Goal: Information Seeking & Learning: Learn about a topic

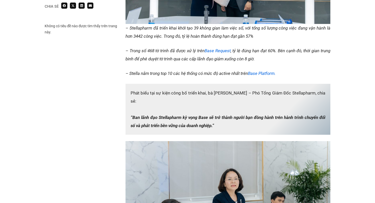
scroll to position [501, 0]
click at [235, 32] on p "– Stellapharm đã triển khai khởi tạo 39 không gian làm việc số, với tổng số lượ…" at bounding box center [227, 32] width 205 height 16
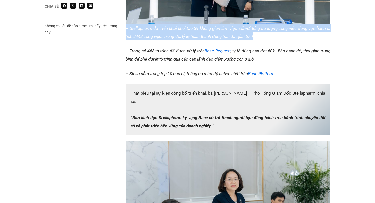
click at [235, 32] on p "– Stellapharm đã triển khai khởi tạo 39 không gian làm việc số, với tổng số lượ…" at bounding box center [227, 32] width 205 height 16
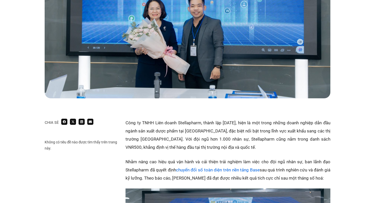
scroll to position [0, 0]
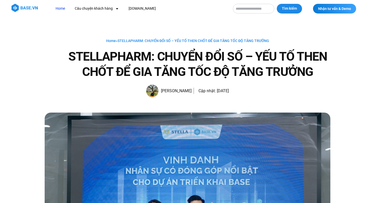
click at [63, 10] on link "Home" at bounding box center [60, 8] width 17 height 9
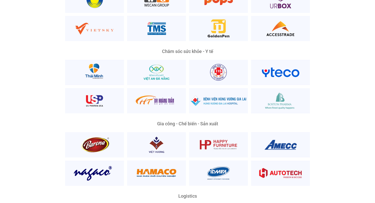
scroll to position [1035, 0]
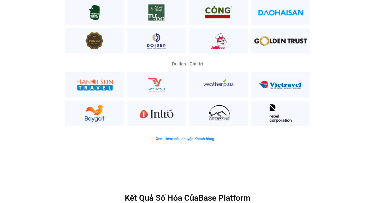
click at [199, 137] on span "Xem thêm câu chuyện Khách hàng" at bounding box center [185, 139] width 58 height 4
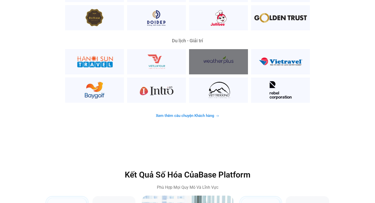
scroll to position [1344, 0]
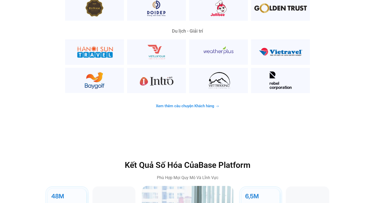
click at [202, 101] on link "Xem thêm câu chuyện Khách hàng" at bounding box center [188, 106] width 76 height 10
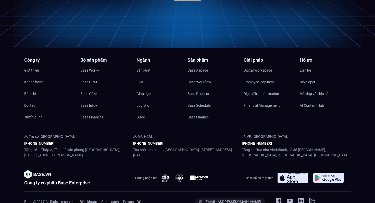
scroll to position [2432, 0]
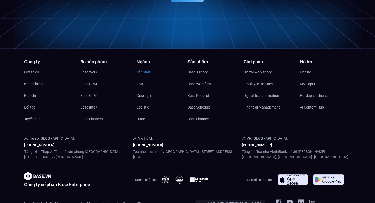
click at [147, 68] on span "Sản xuất" at bounding box center [143, 72] width 14 height 8
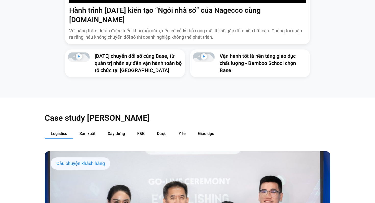
scroll to position [0, 0]
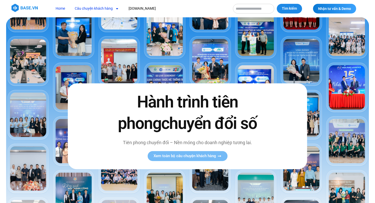
click at [98, 11] on link "Câu chuyện khách hàng" at bounding box center [97, 8] width 52 height 9
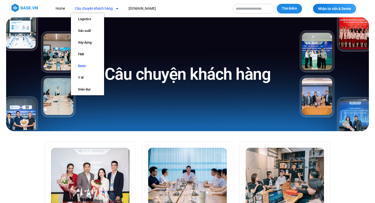
click at [86, 68] on link "Dược" at bounding box center [87, 66] width 33 height 12
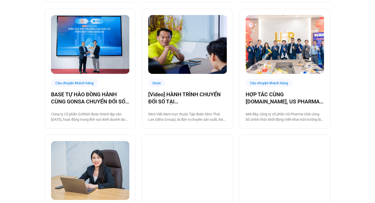
scroll to position [258, 0]
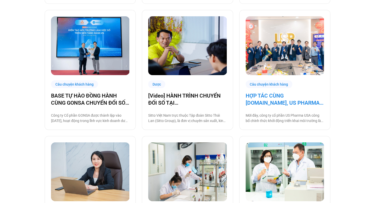
click at [286, 99] on link "HỢP TÁC CÙNG BASE.VN, US PHARMA USA ĐƯA CÔNG NGHỆ THÀNH CHIẾN LƯỢC TRỌNG TÂM 20…" at bounding box center [284, 99] width 78 height 14
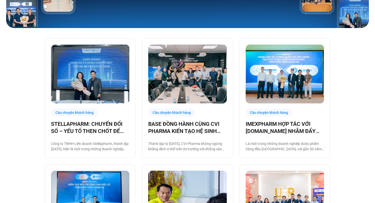
scroll to position [0, 0]
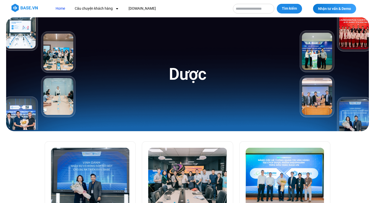
click at [61, 8] on link "Home" at bounding box center [60, 8] width 17 height 9
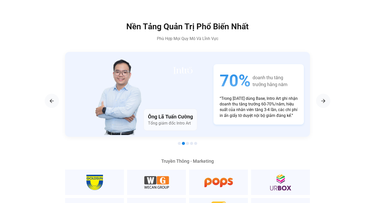
scroll to position [855, 0]
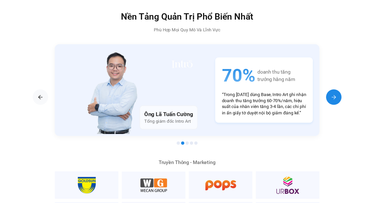
click at [324, 95] on img "Next slide" at bounding box center [323, 98] width 6 height 6
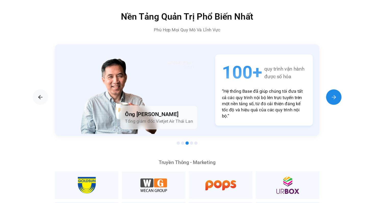
click at [324, 95] on img "Next slide" at bounding box center [323, 98] width 6 height 6
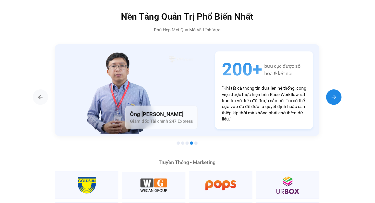
click at [324, 95] on img "Next slide" at bounding box center [323, 98] width 6 height 6
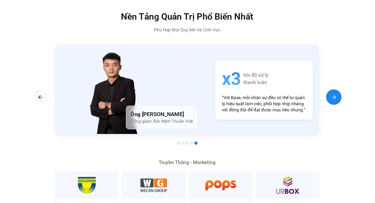
click at [324, 95] on img "Next slide" at bounding box center [323, 98] width 6 height 6
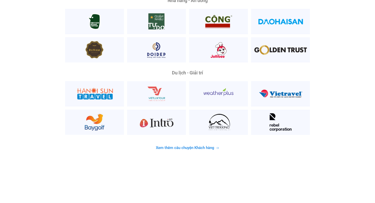
scroll to position [1303, 0]
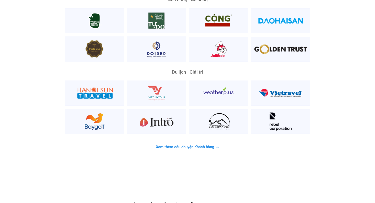
click at [202, 145] on span "Xem thêm câu chuyện Khách hàng" at bounding box center [185, 147] width 58 height 4
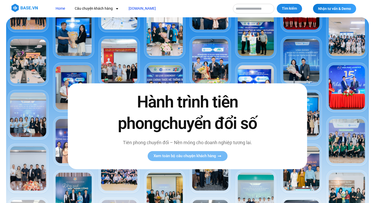
click at [139, 9] on link "[DOMAIN_NAME]" at bounding box center [142, 8] width 35 height 9
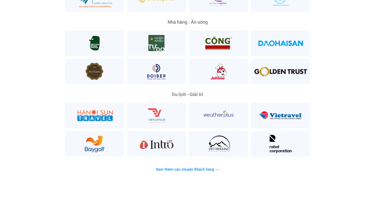
scroll to position [1275, 0]
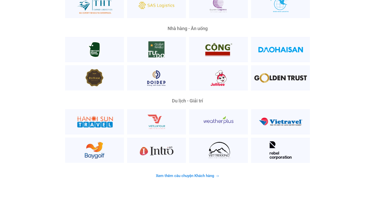
click at [181, 171] on link "Xem thêm câu chuyện Khách hàng" at bounding box center [188, 176] width 76 height 10
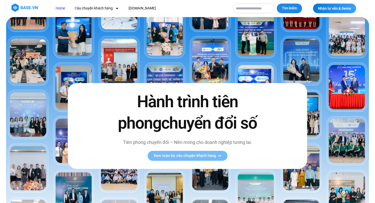
scroll to position [0, 0]
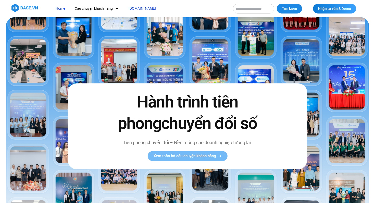
click at [134, 10] on link "[DOMAIN_NAME]" at bounding box center [142, 8] width 35 height 9
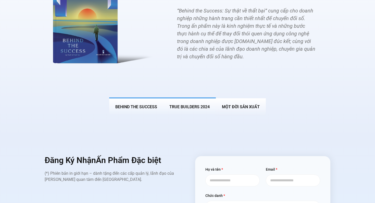
click at [194, 105] on span "True Builders 2024" at bounding box center [189, 107] width 40 height 5
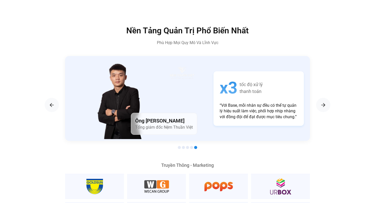
scroll to position [848, 0]
click at [323, 102] on img "Next slide" at bounding box center [323, 105] width 6 height 6
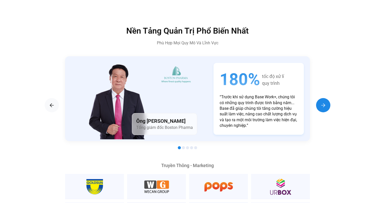
click at [323, 102] on img "Next slide" at bounding box center [323, 105] width 6 height 6
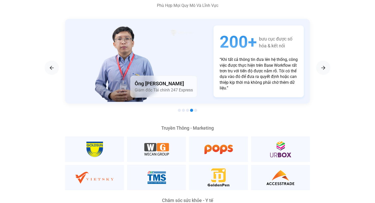
scroll to position [883, 0]
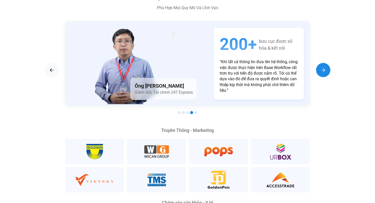
click at [325, 67] on img "Next slide" at bounding box center [323, 70] width 6 height 6
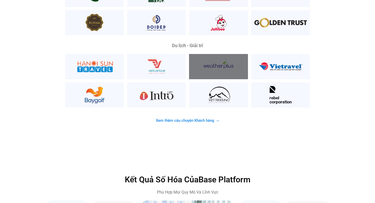
scroll to position [1341, 0]
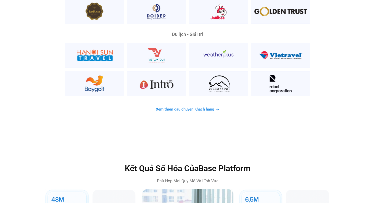
click at [200, 108] on span "Xem thêm câu chuyện Khách hàng" at bounding box center [185, 110] width 58 height 4
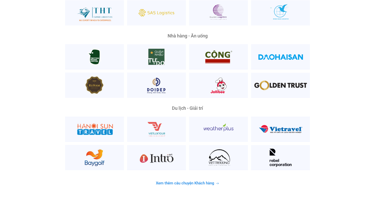
scroll to position [1268, 0]
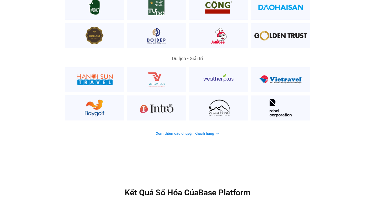
click at [187, 132] on span "Xem thêm câu chuyện Khách hàng" at bounding box center [185, 134] width 58 height 4
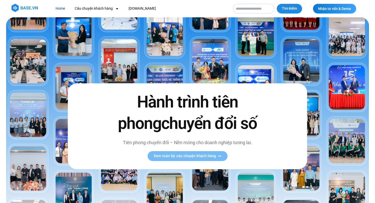
scroll to position [1, 0]
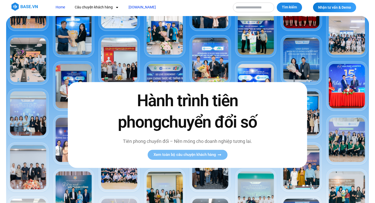
click at [132, 8] on link "[DOMAIN_NAME]" at bounding box center [142, 7] width 35 height 9
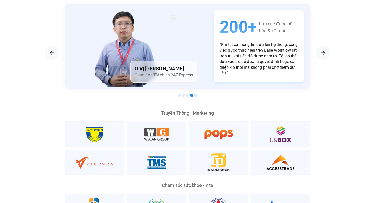
scroll to position [889, 0]
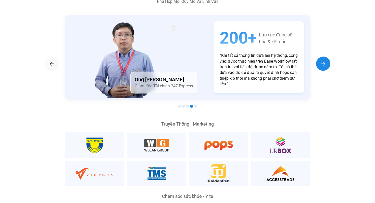
click at [323, 61] on img "Next slide" at bounding box center [323, 64] width 6 height 6
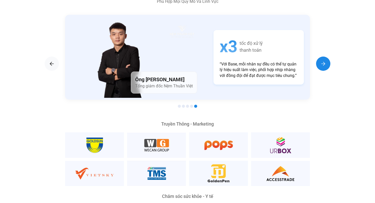
click at [323, 61] on img "Next slide" at bounding box center [323, 64] width 6 height 6
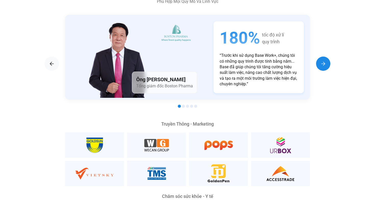
click at [323, 61] on img "Next slide" at bounding box center [323, 64] width 6 height 6
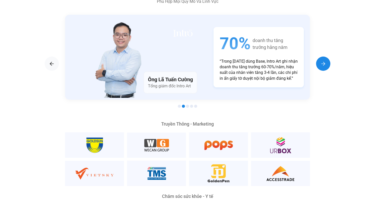
click at [323, 61] on img "Next slide" at bounding box center [323, 64] width 6 height 6
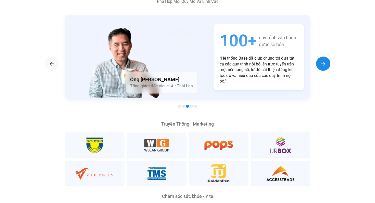
click at [323, 61] on img "Next slide" at bounding box center [323, 64] width 6 height 6
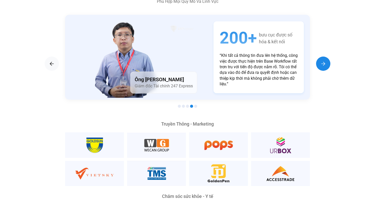
click at [323, 61] on img "Next slide" at bounding box center [323, 64] width 6 height 6
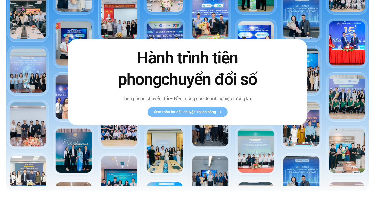
scroll to position [0, 0]
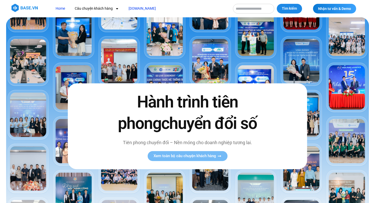
click at [141, 9] on link "[DOMAIN_NAME]" at bounding box center [142, 8] width 35 height 9
click at [136, 10] on link "[DOMAIN_NAME]" at bounding box center [142, 8] width 35 height 9
